Goal: Task Accomplishment & Management: Manage account settings

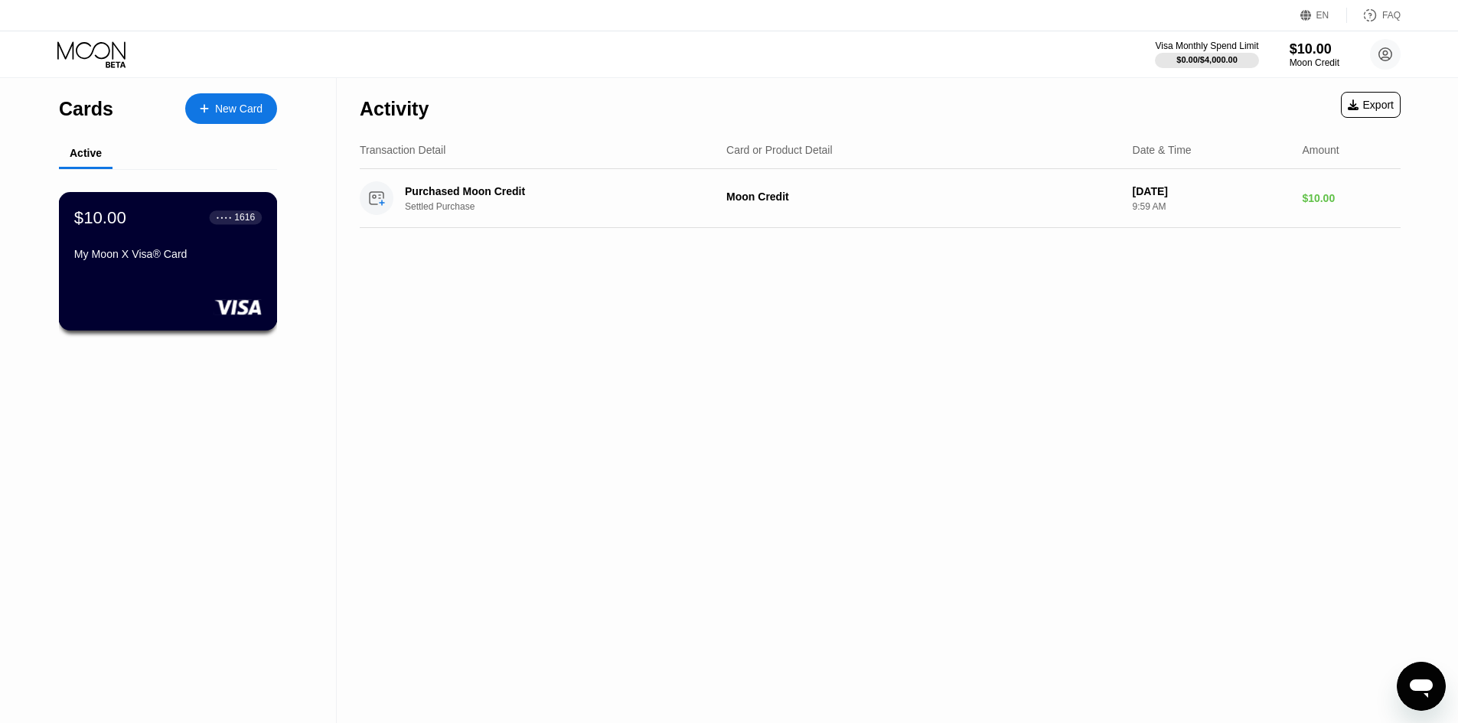
click at [165, 247] on div "$10.00 ● ● ● ● 1616 My Moon X Visa® Card" at bounding box center [168, 236] width 188 height 59
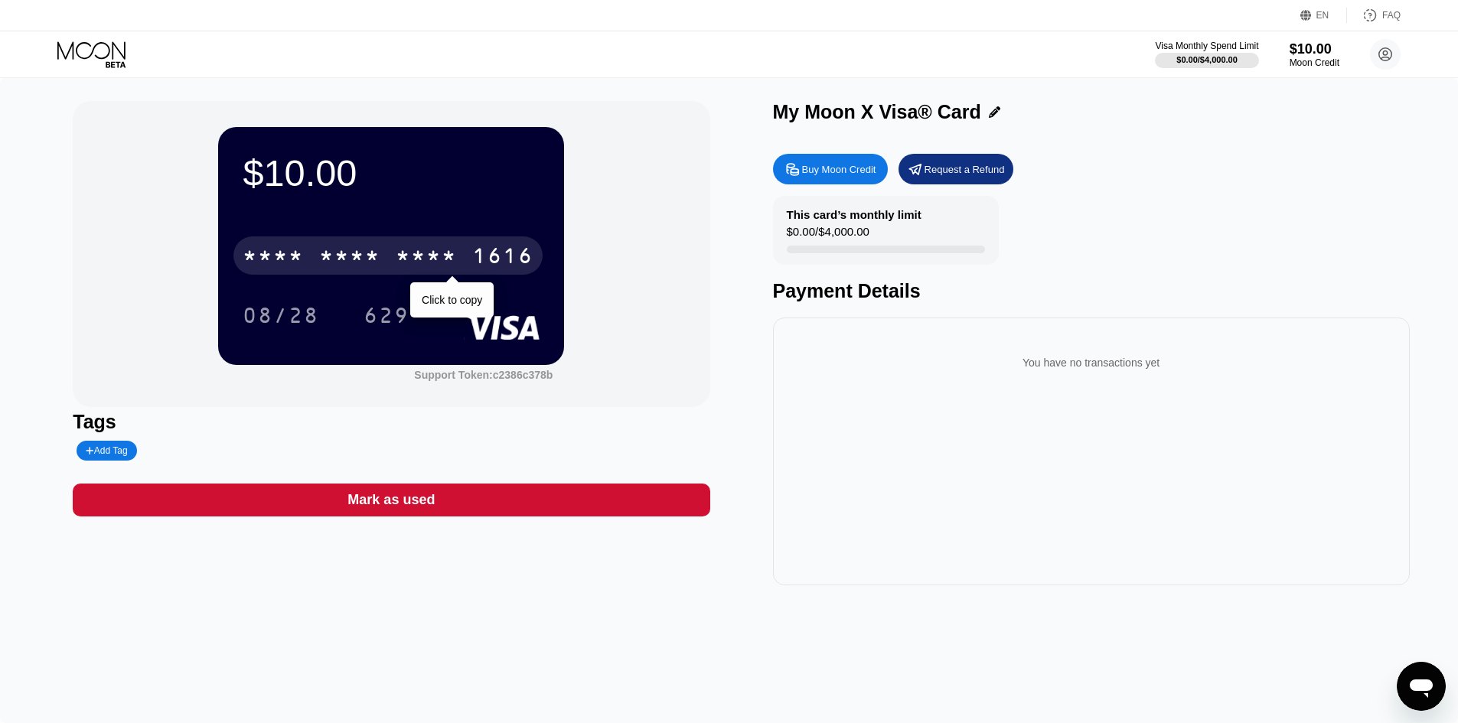
click at [367, 264] on div "* * * *" at bounding box center [349, 258] width 61 height 24
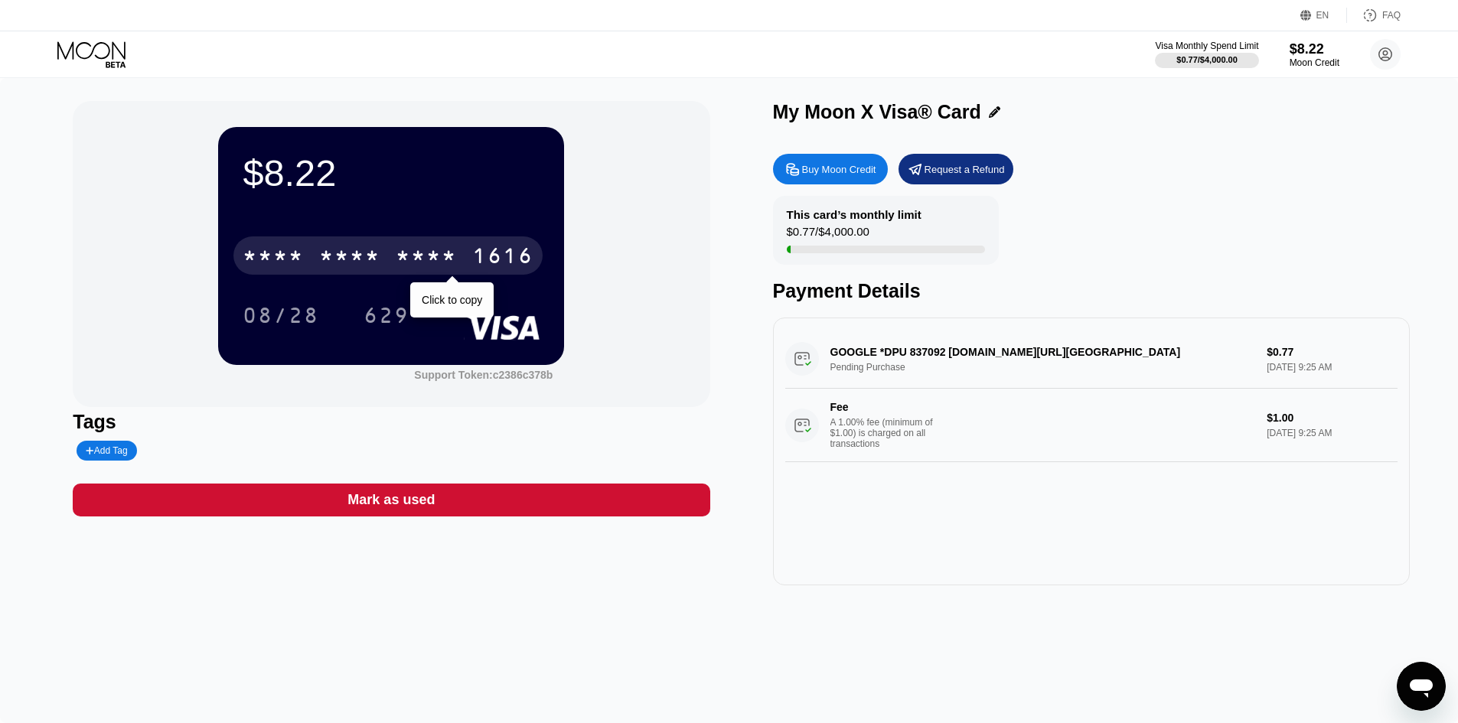
click at [425, 263] on div "* * * *" at bounding box center [426, 258] width 61 height 24
click at [375, 255] on div "6500" at bounding box center [349, 258] width 61 height 24
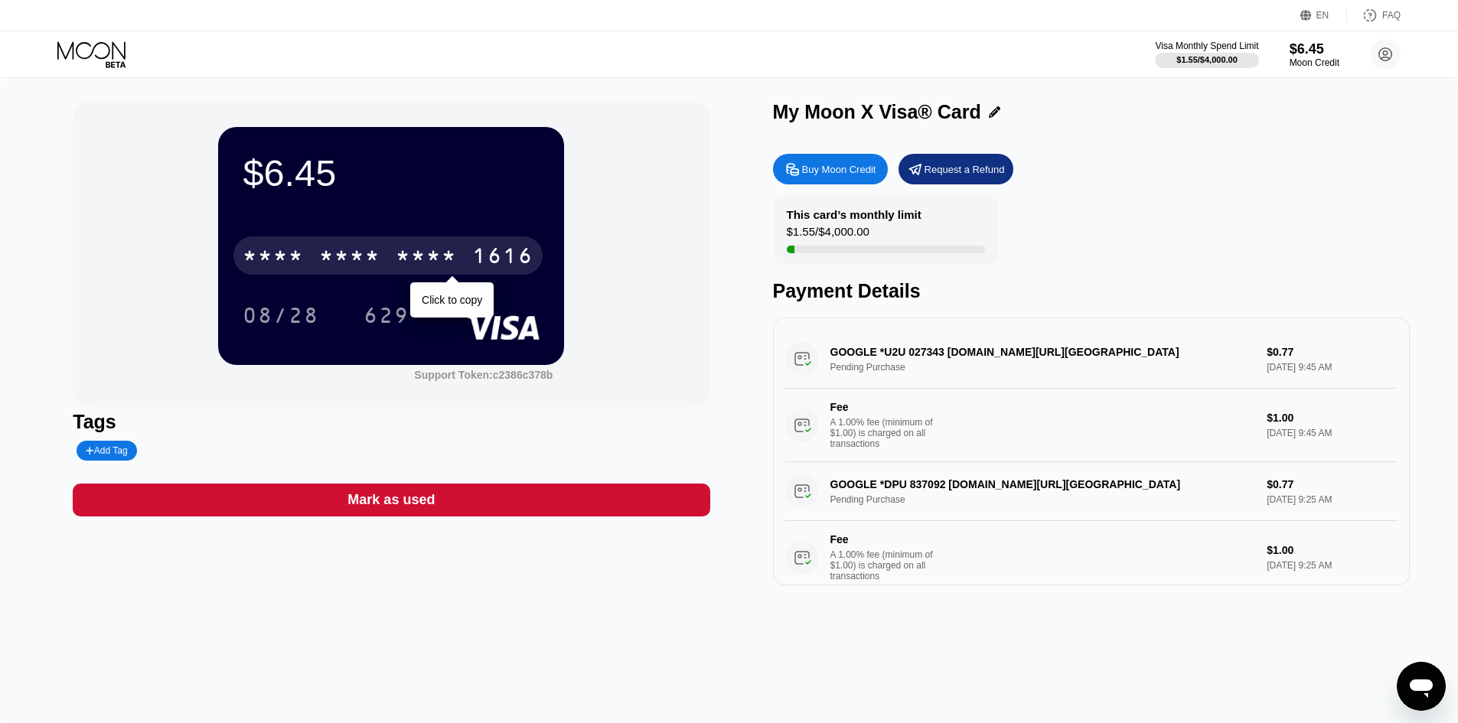
click at [386, 263] on div "* * * * * * * * * * * * 1616" at bounding box center [387, 256] width 309 height 38
click at [423, 250] on div "* * * *" at bounding box center [426, 258] width 61 height 24
click at [340, 249] on div "* * * *" at bounding box center [349, 258] width 61 height 24
click at [460, 252] on div "* * * * * * * * * * * * 1616" at bounding box center [387, 256] width 309 height 38
click at [357, 263] on div "6500" at bounding box center [349, 258] width 61 height 24
